Goal: Navigation & Orientation: Find specific page/section

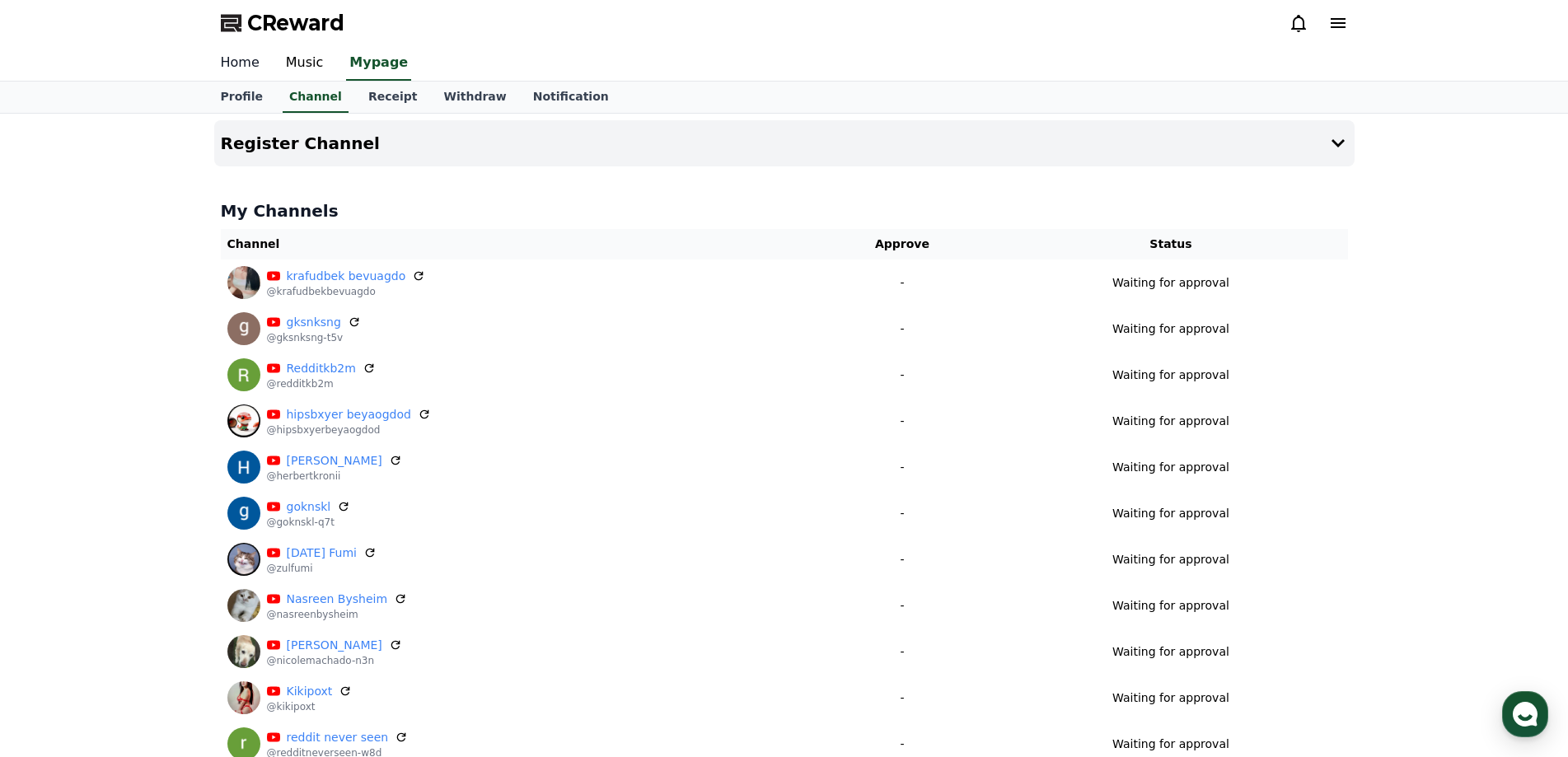
click at [259, 55] on link "Home" at bounding box center [240, 62] width 65 height 34
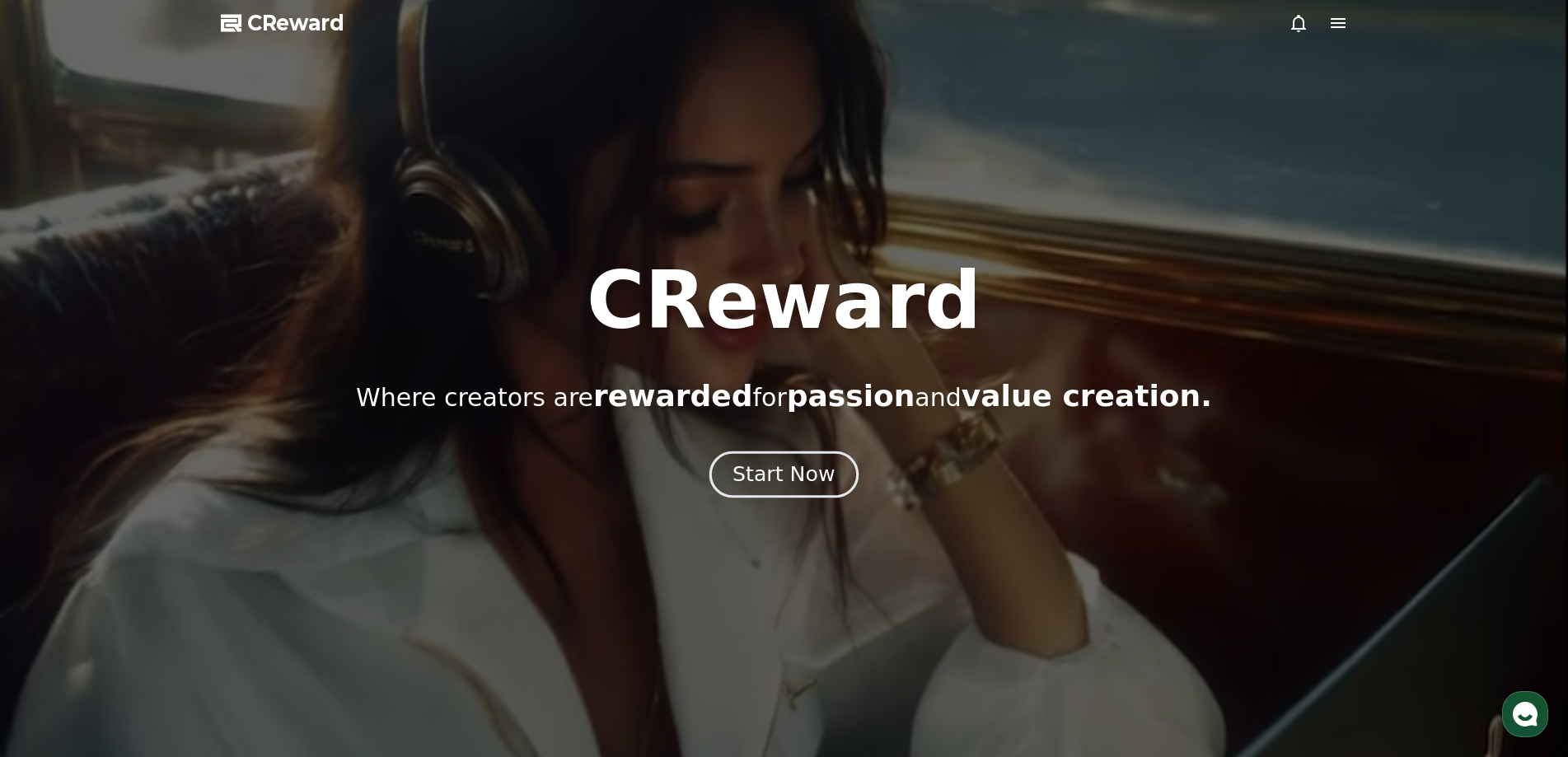
click at [810, 475] on div "Start Now" at bounding box center [783, 474] width 102 height 28
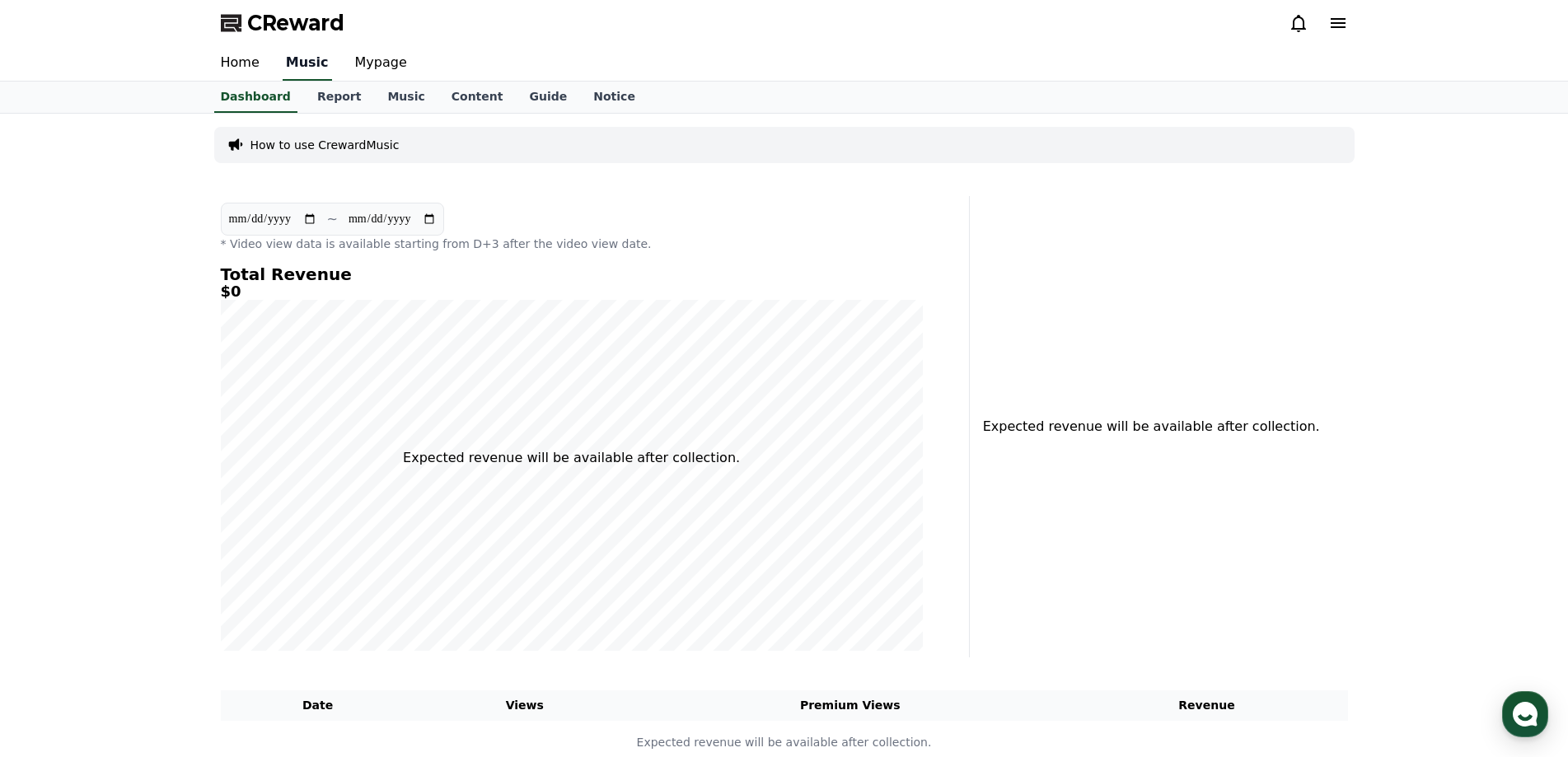
click at [293, 69] on link "Music" at bounding box center [307, 62] width 50 height 34
click at [362, 69] on link "Mypage" at bounding box center [381, 62] width 78 height 34
select select "**********"
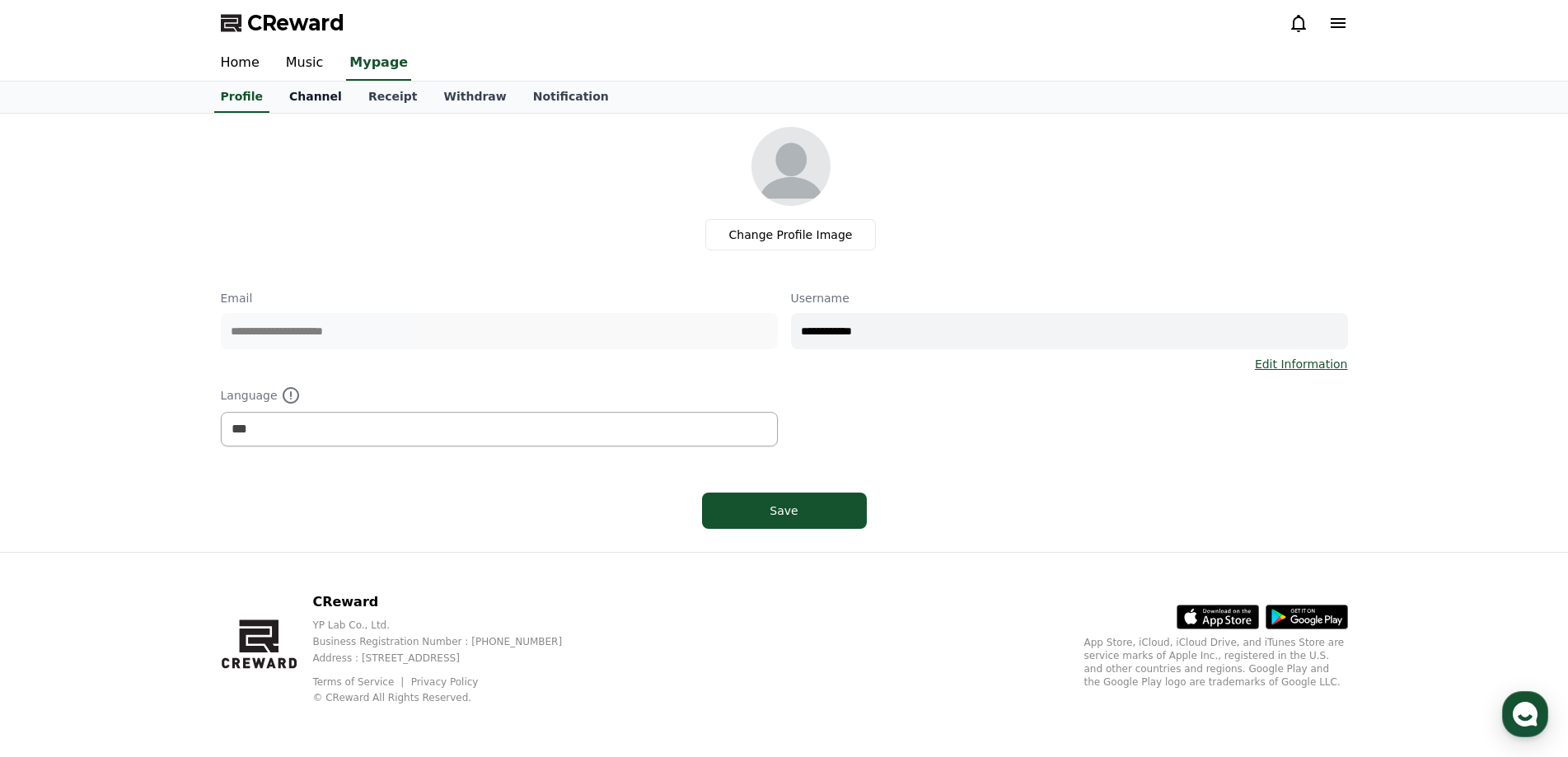
click at [325, 94] on link "Channel" at bounding box center [315, 98] width 79 height 31
